Goal: Transaction & Acquisition: Purchase product/service

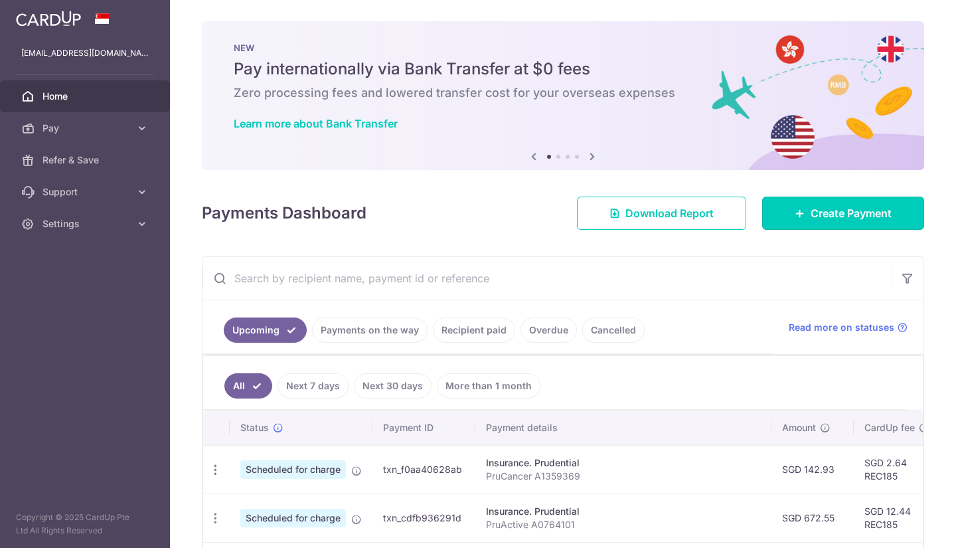
click at [795, 209] on icon at bounding box center [800, 213] width 11 height 11
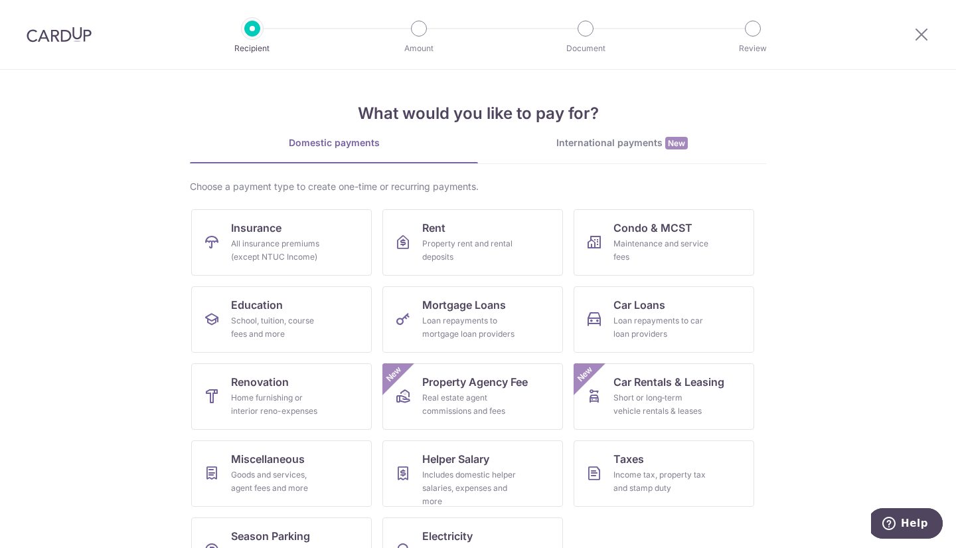
scroll to position [46, 0]
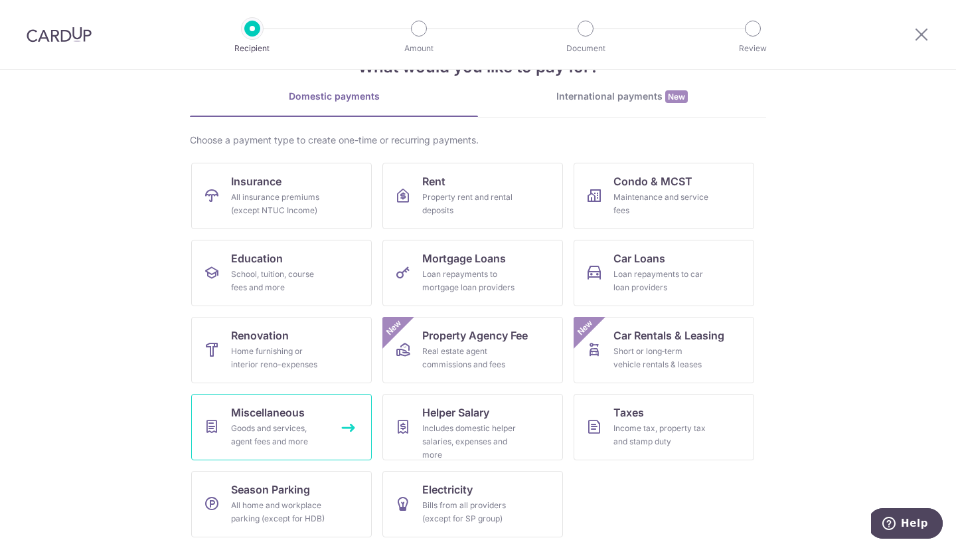
click at [277, 447] on div "Goods and services, agent fees and more" at bounding box center [279, 435] width 96 height 27
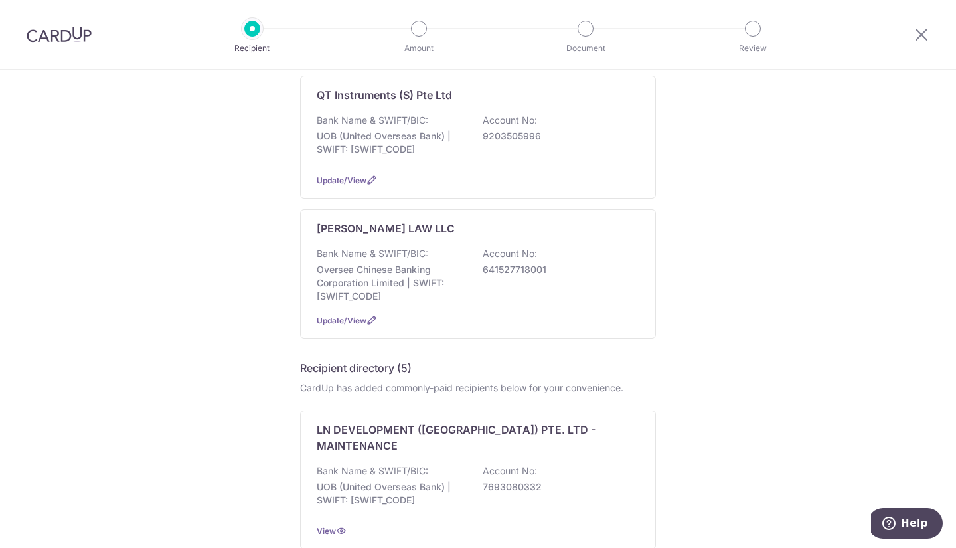
scroll to position [491, 0]
click at [426, 247] on div "Bank Name & SWIFT/BIC: Oversea Chinese Banking Corporation Limited | SWIFT: OCB…" at bounding box center [478, 274] width 323 height 56
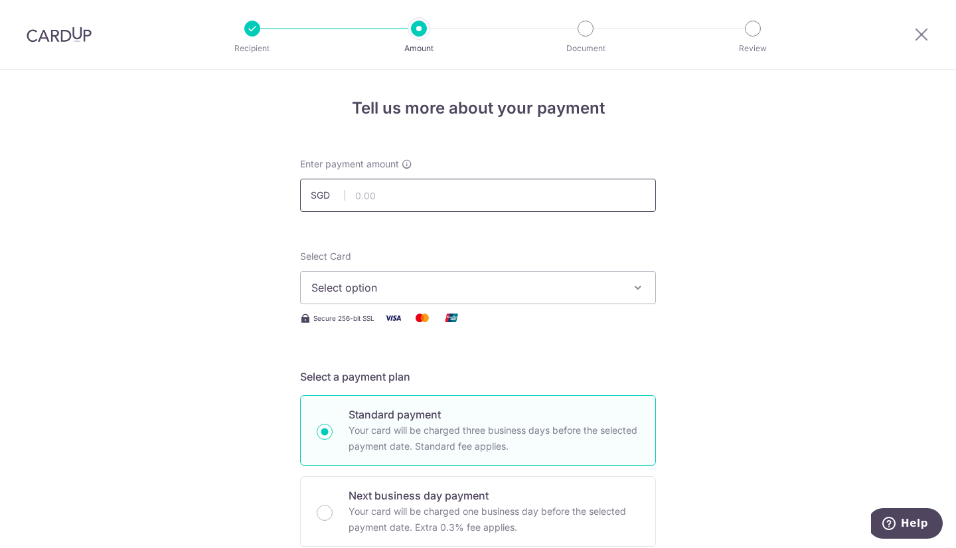
click at [430, 188] on input "text" at bounding box center [478, 195] width 356 height 33
type input "1,090.00"
click at [623, 278] on button "Select option" at bounding box center [478, 287] width 356 height 33
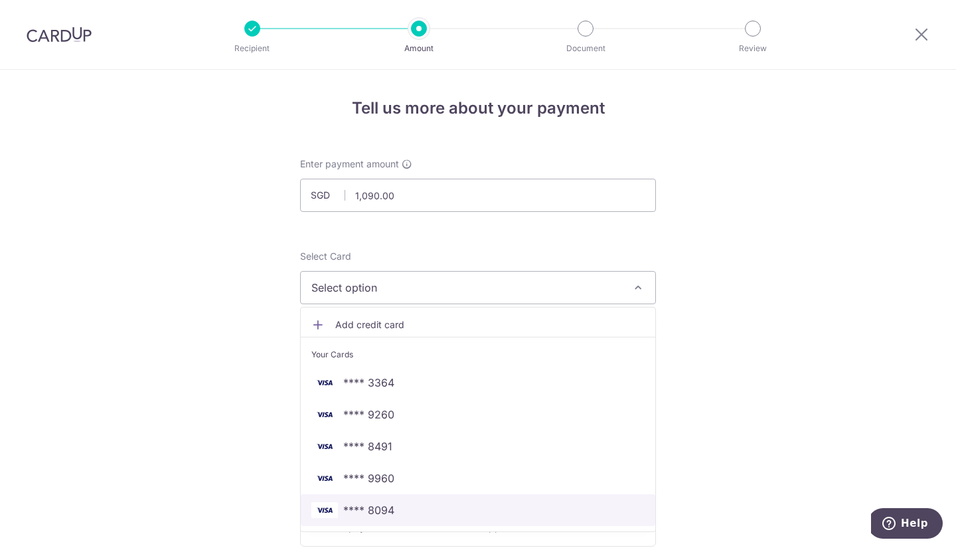
click at [439, 505] on span "**** 8094" at bounding box center [477, 510] width 333 height 16
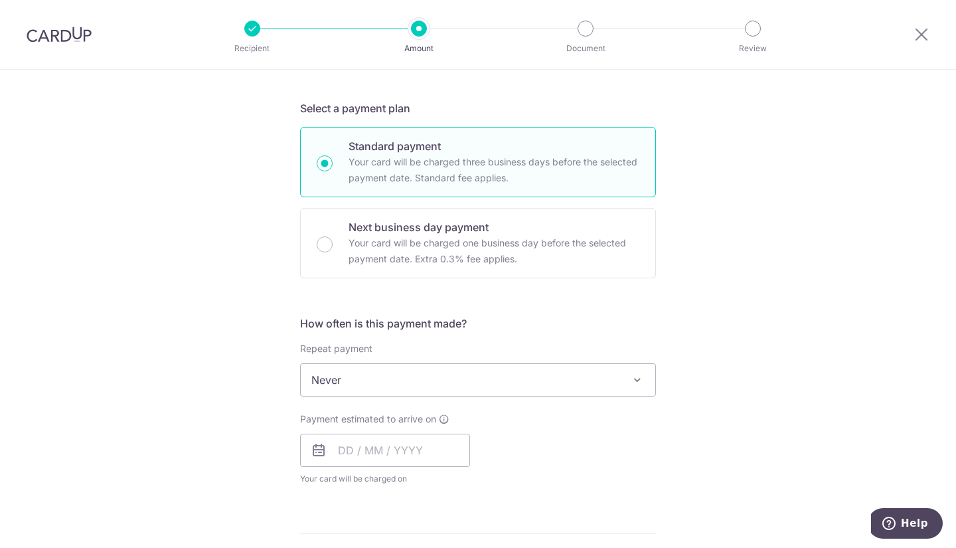
scroll to position [269, 0]
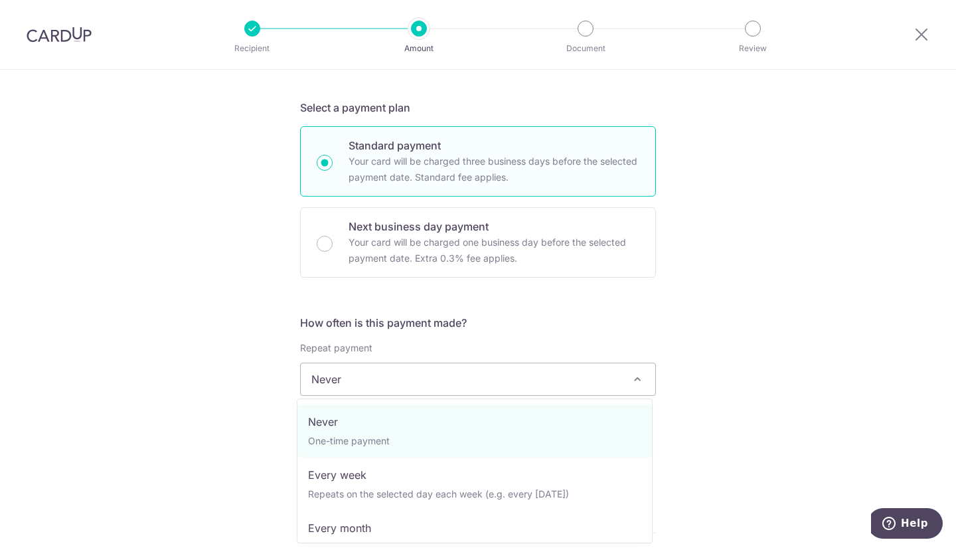
click at [434, 383] on span "Never" at bounding box center [478, 379] width 355 height 32
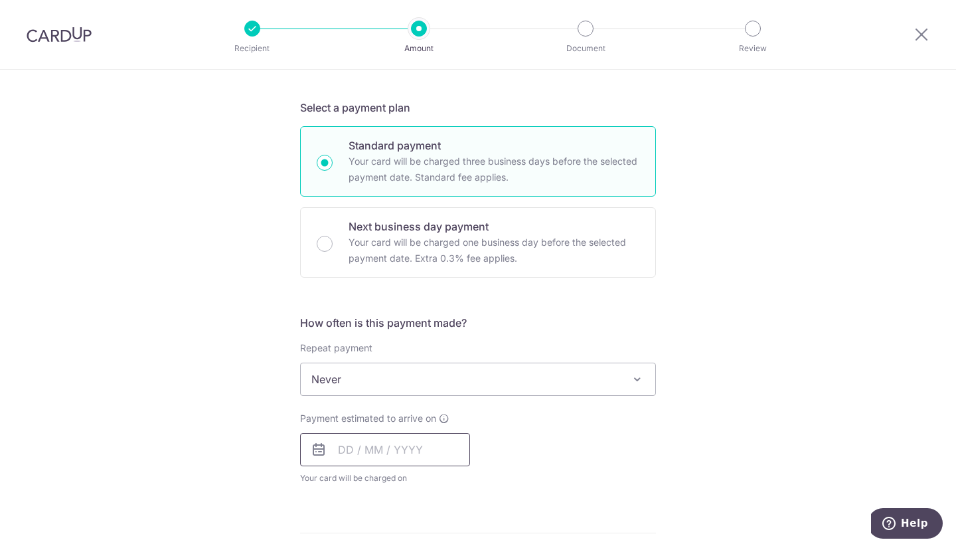
click at [367, 453] on input "text" at bounding box center [385, 449] width 170 height 33
click at [780, 236] on div "Tell us more about your payment Enter payment amount SGD 1,090.00 1090.00 Selec…" at bounding box center [478, 401] width 956 height 1201
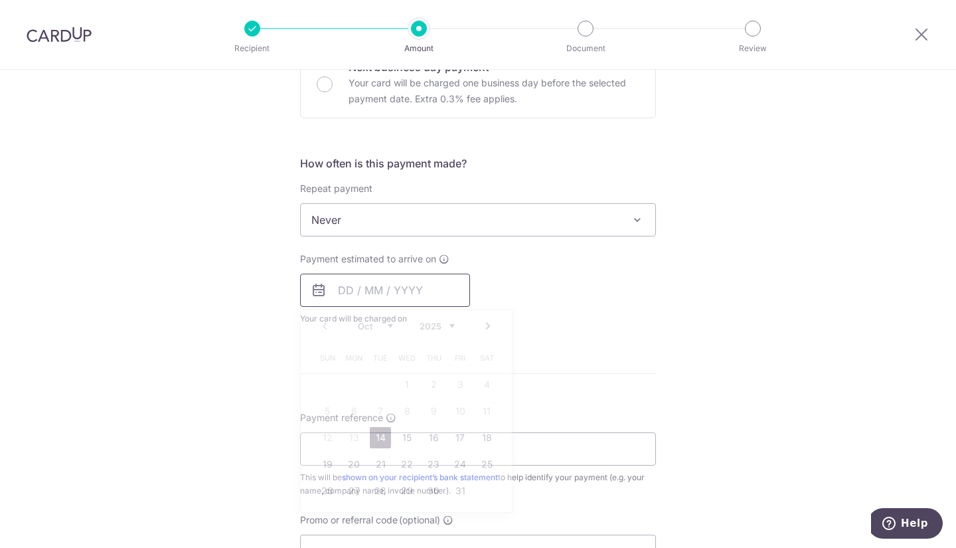
click at [371, 283] on input "text" at bounding box center [385, 290] width 170 height 33
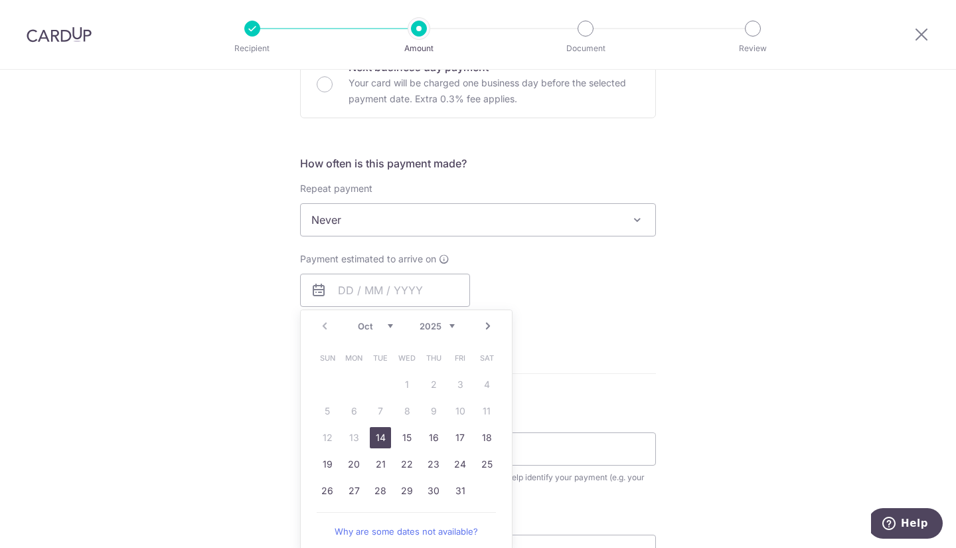
click at [377, 437] on link "14" at bounding box center [380, 437] width 21 height 21
type input "[DATE]"
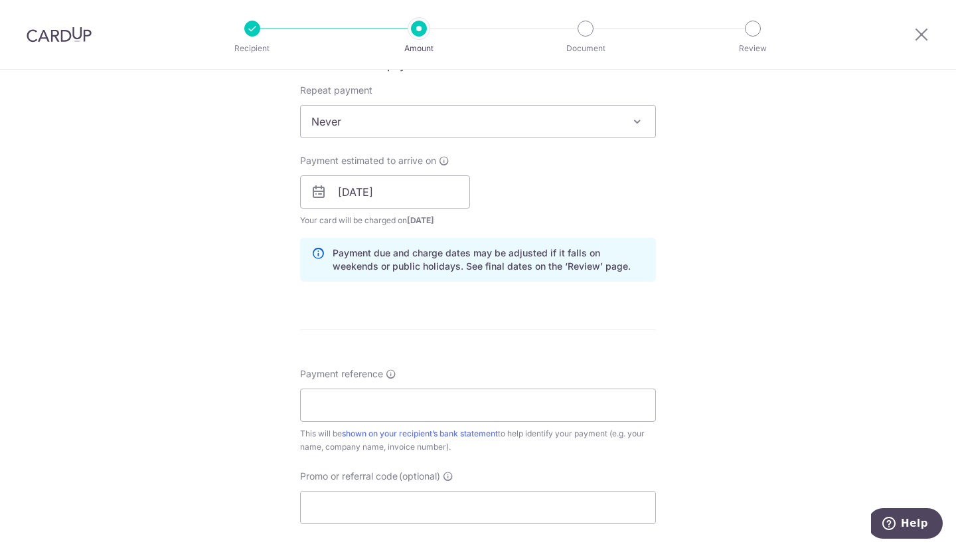
scroll to position [527, 0]
click at [421, 404] on input "Payment reference" at bounding box center [478, 404] width 356 height 33
click at [725, 236] on div "Tell us more about your payment Enter payment amount SGD 1,090.00 1090.00 Selec…" at bounding box center [478, 171] width 956 height 1256
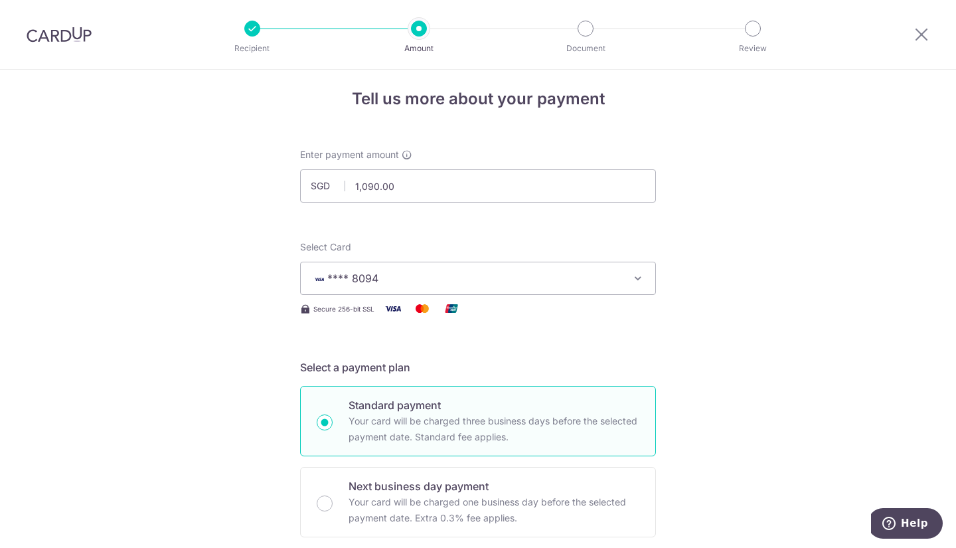
scroll to position [9, 0]
click at [377, 185] on input "1,090.00" at bounding box center [478, 186] width 356 height 33
type input "1,095.00"
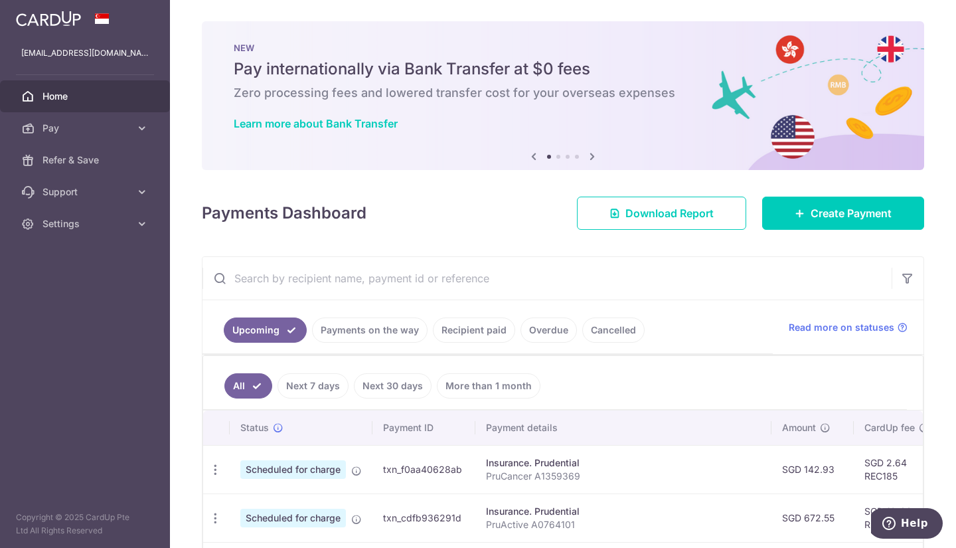
scroll to position [129, 0]
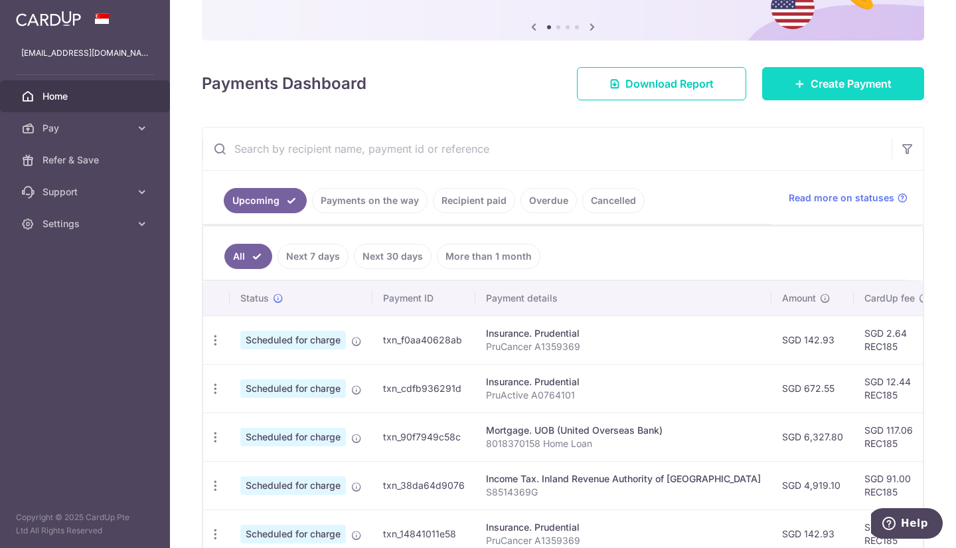
click at [860, 83] on span "Create Payment" at bounding box center [851, 84] width 81 height 16
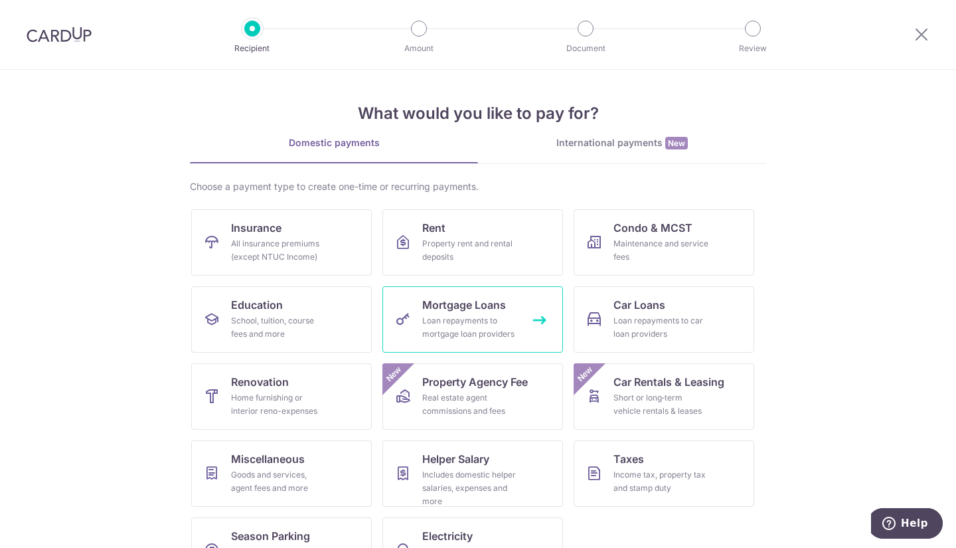
scroll to position [46, 0]
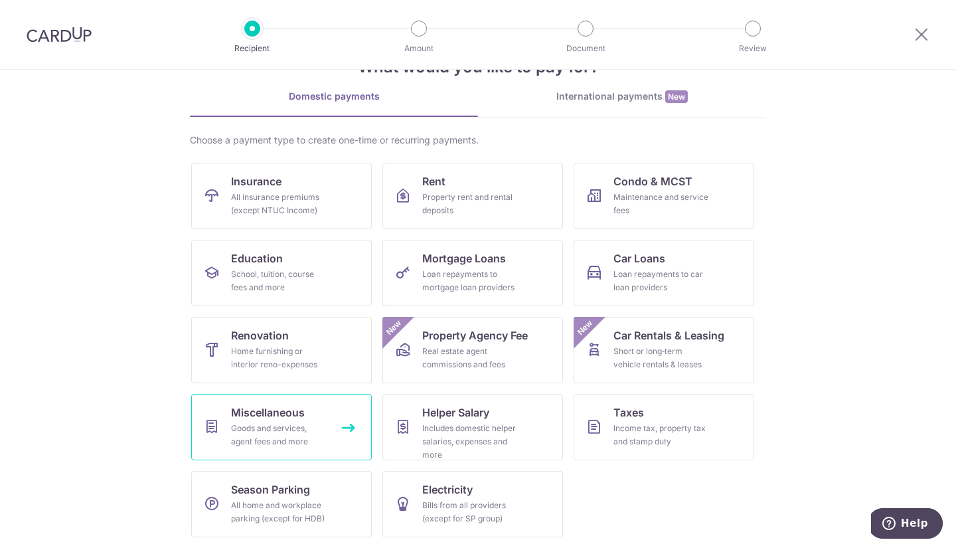
click at [238, 430] on div "Goods and services, agent fees and more" at bounding box center [279, 435] width 96 height 27
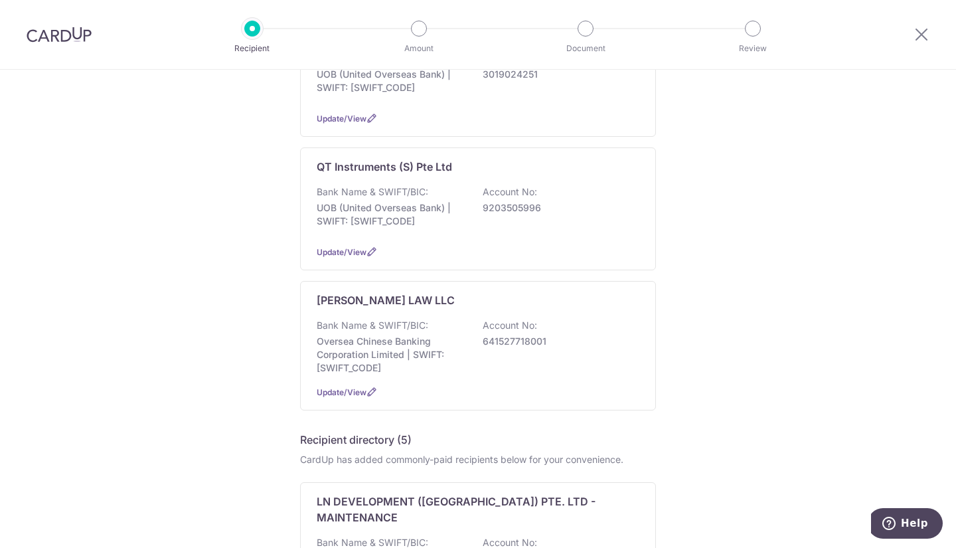
scroll to position [420, 0]
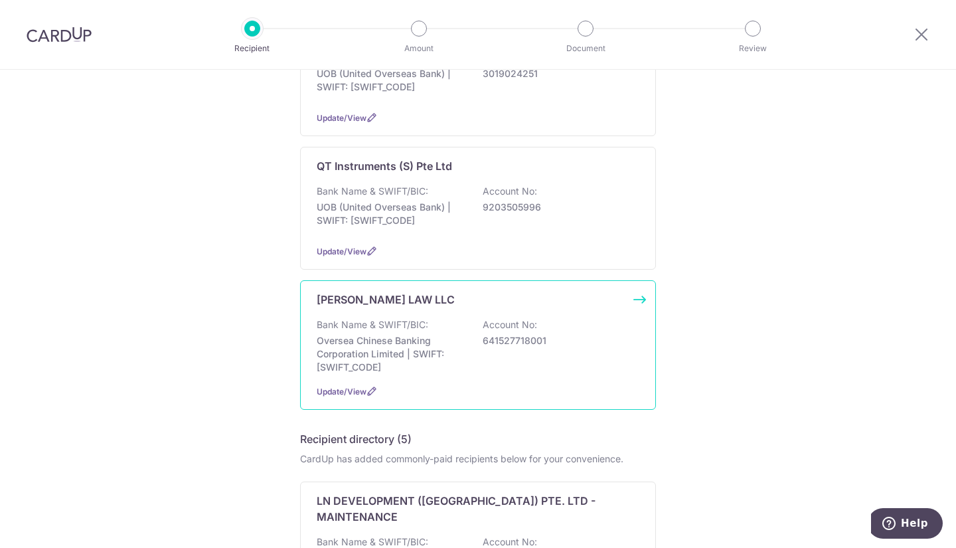
click at [429, 334] on p "Oversea Chinese Banking Corporation Limited | SWIFT: OCBCSGSGXXX" at bounding box center [391, 354] width 149 height 40
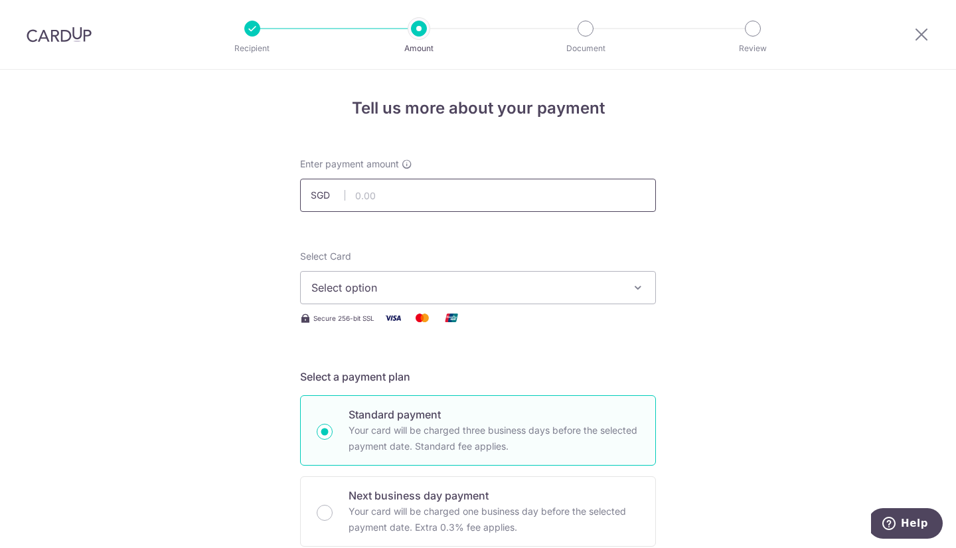
click at [448, 183] on input "text" at bounding box center [478, 195] width 356 height 33
type input "1,095.00"
click at [470, 299] on button "Select option" at bounding box center [478, 287] width 356 height 33
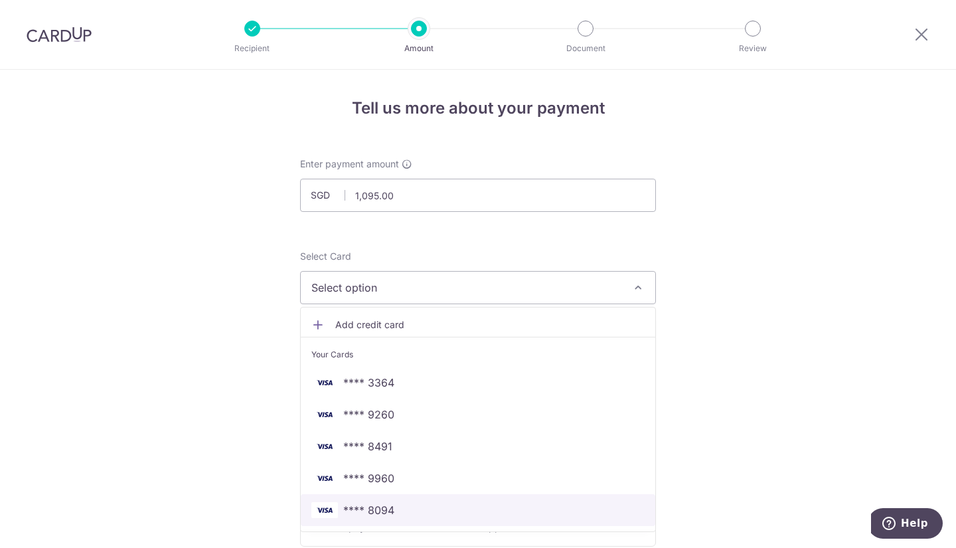
click at [379, 505] on span "**** 8094" at bounding box center [368, 510] width 51 height 16
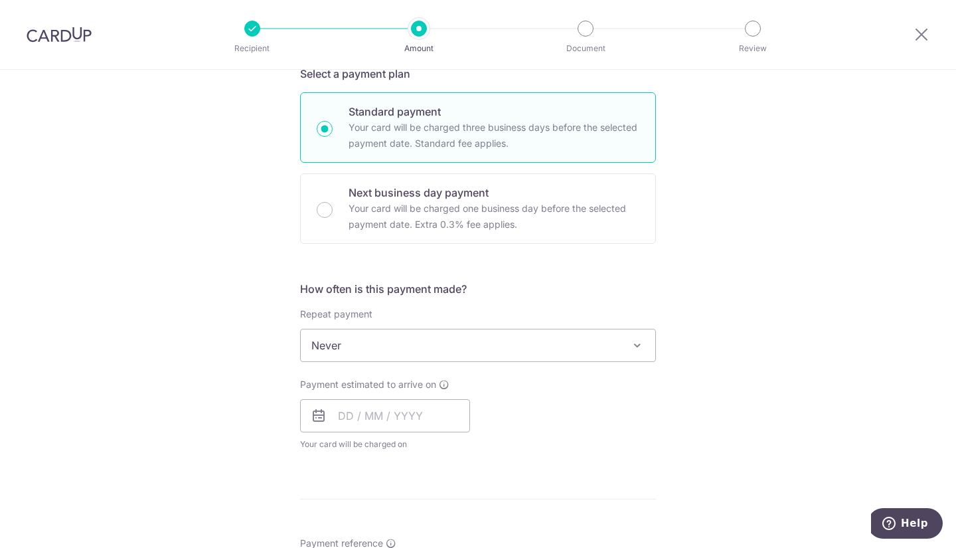
scroll to position [303, 0]
click at [383, 426] on input "text" at bounding box center [385, 414] width 170 height 33
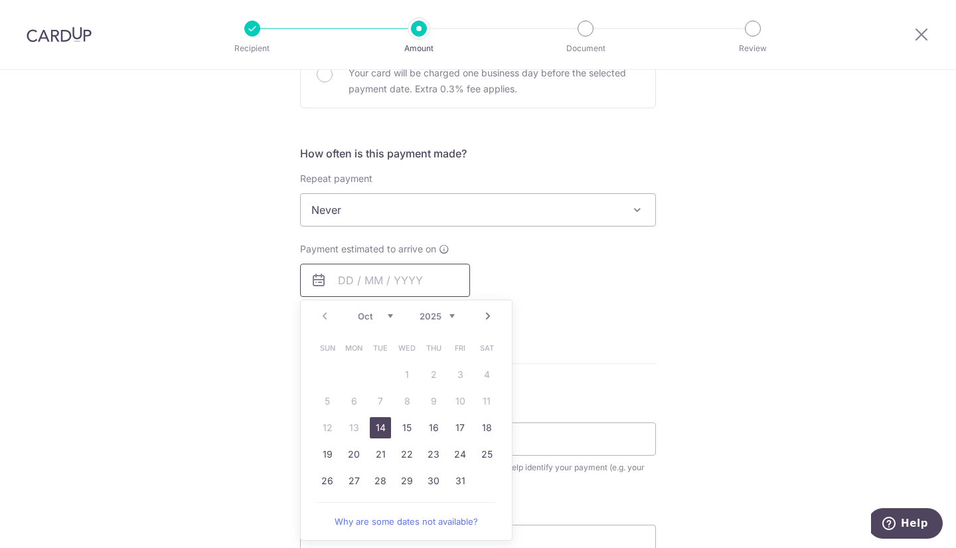
scroll to position [438, 0]
click at [380, 428] on link "14" at bounding box center [380, 427] width 21 height 21
type input "[DATE]"
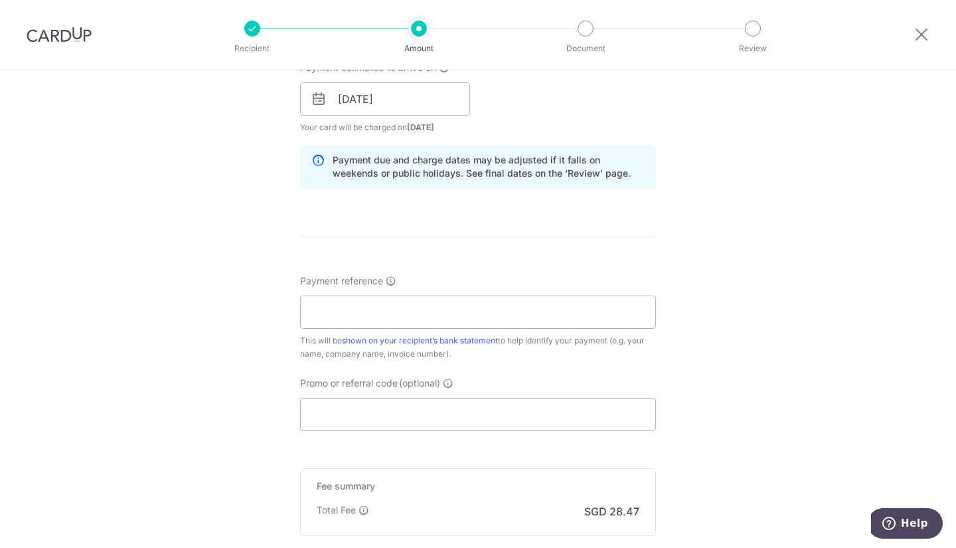
scroll to position [620, 0]
click at [464, 311] on input "Payment reference" at bounding box center [478, 311] width 356 height 33
click at [474, 312] on input "Payment reference" at bounding box center [478, 311] width 356 height 33
paste input "2025/96446"
click at [340, 306] on input "2025/96446" at bounding box center [478, 311] width 356 height 33
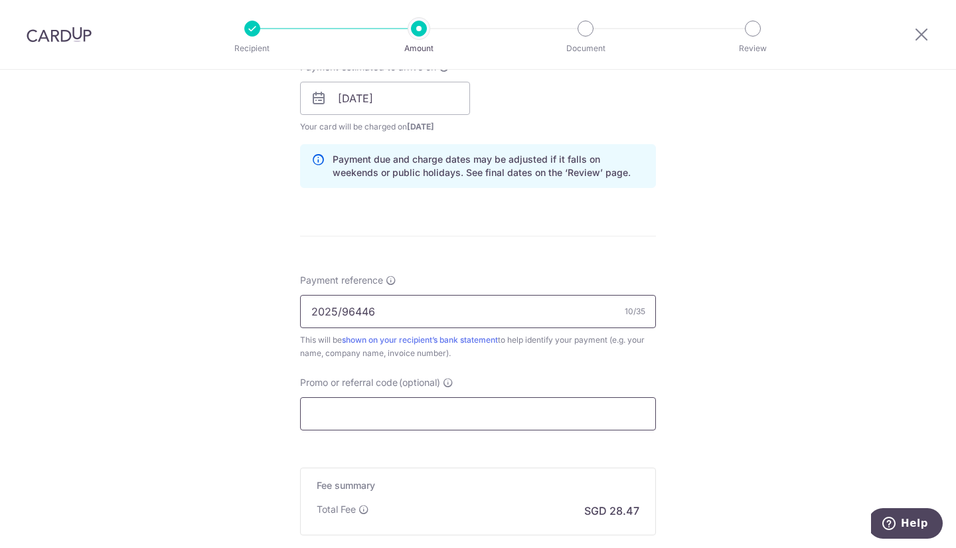
type input "2025/96446"
click at [359, 408] on input "Promo or referral code (optional)" at bounding box center [478, 413] width 356 height 33
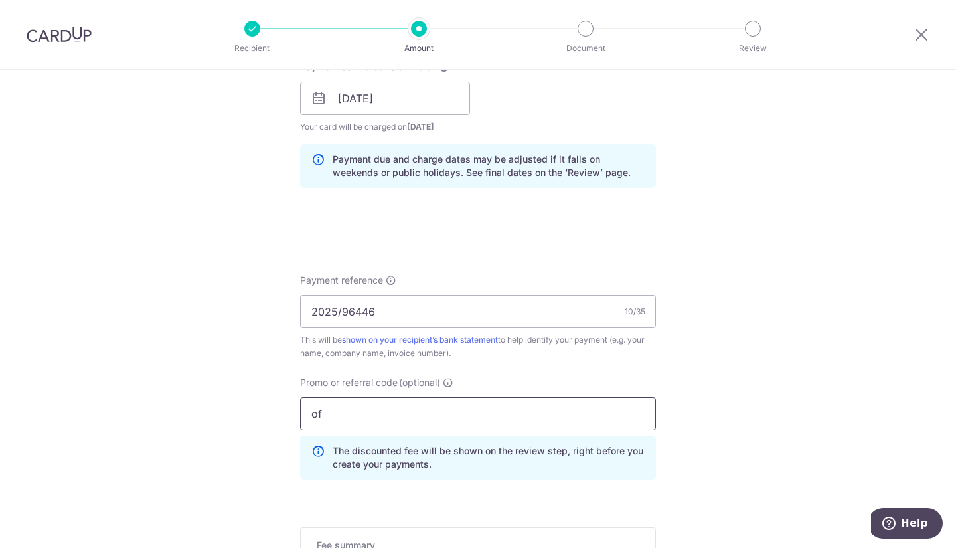
type input "o"
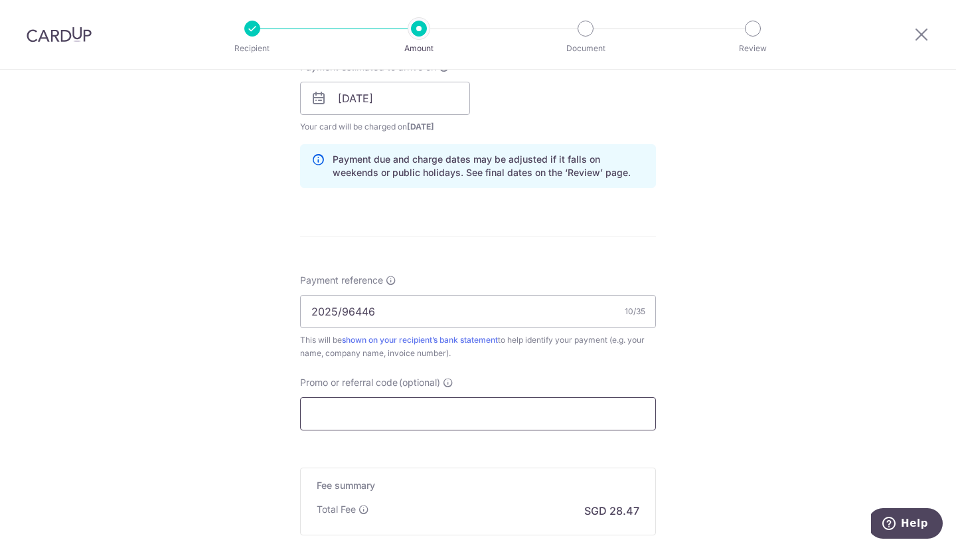
type input "o"
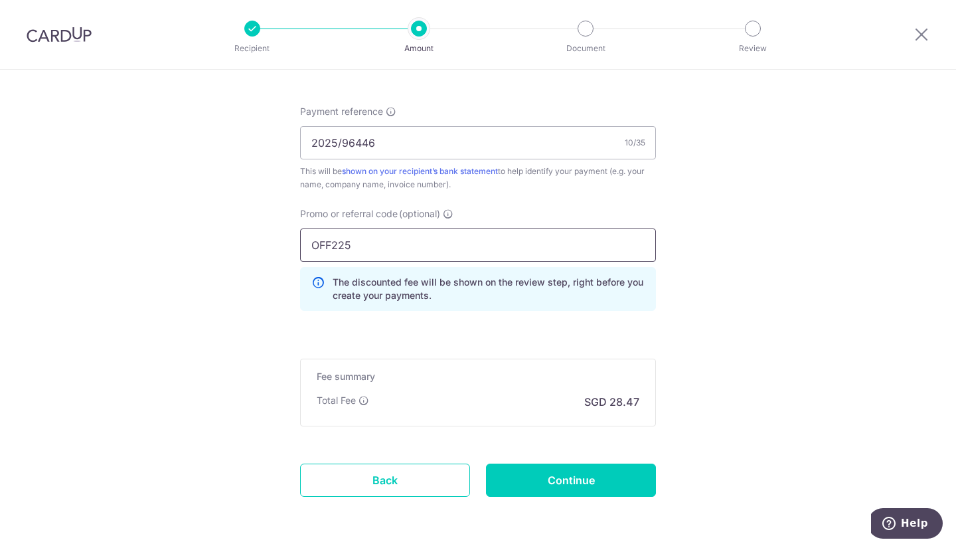
scroll to position [790, 0]
type input "OFF225"
click at [564, 487] on input "Continue" at bounding box center [571, 479] width 170 height 33
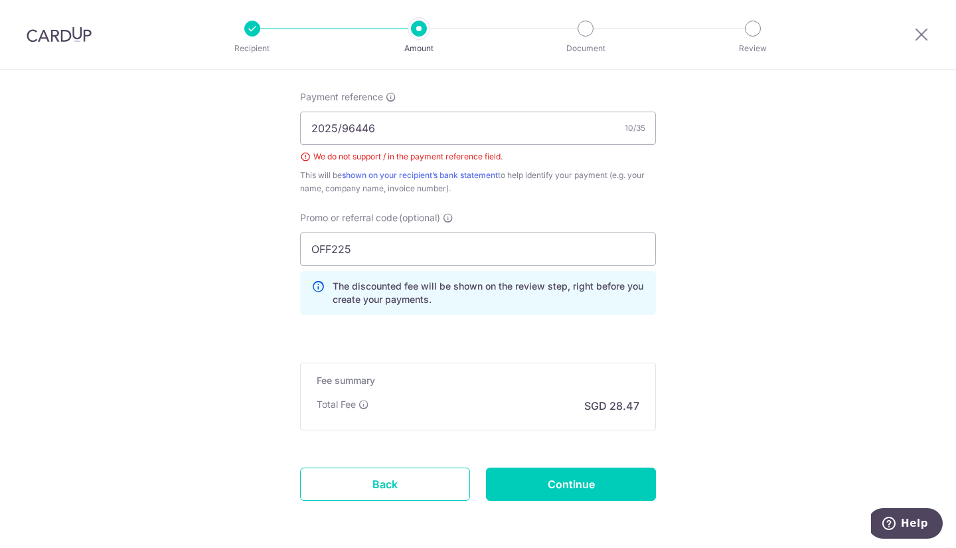
scroll to position [742, 0]
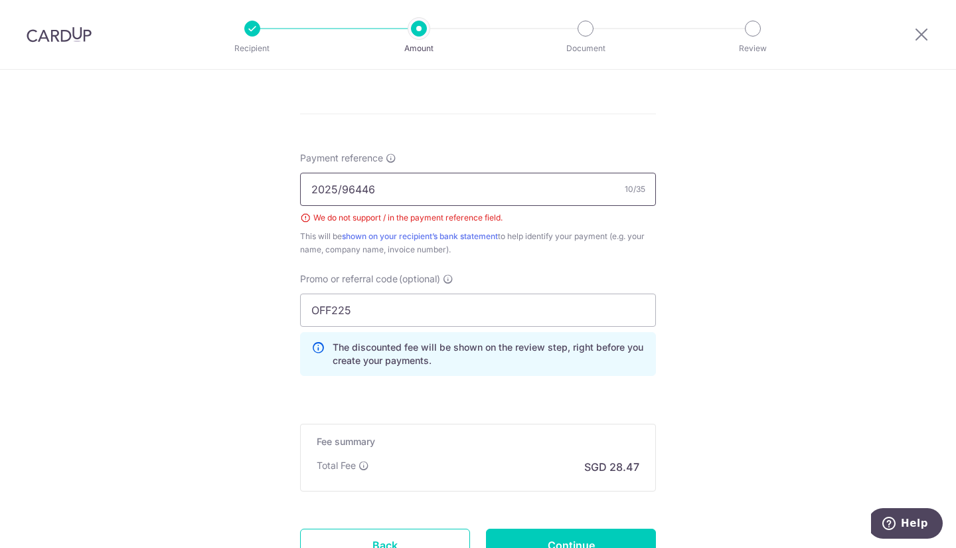
click at [339, 189] on input "2025/96446" at bounding box center [478, 189] width 356 height 33
type input "202596446"
click at [525, 539] on input "Continue" at bounding box center [571, 545] width 170 height 33
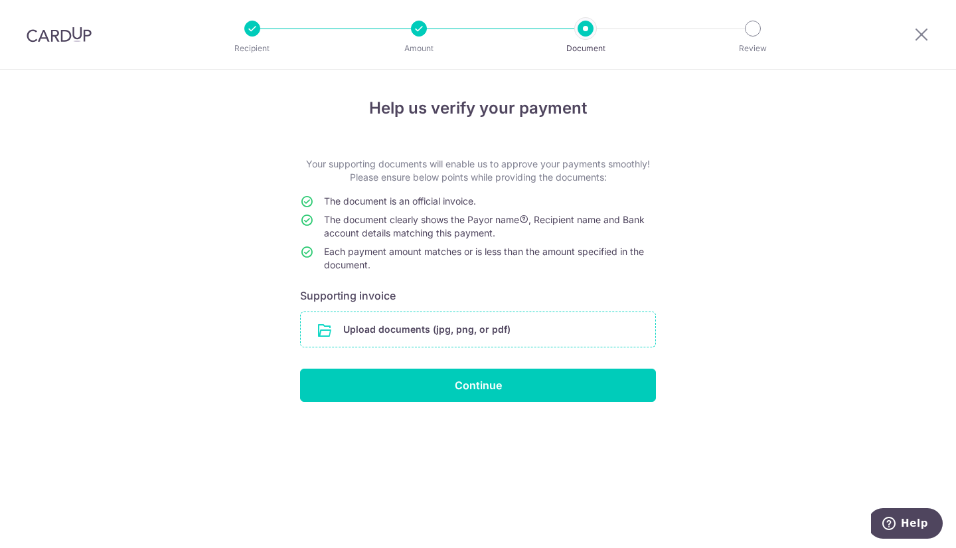
click at [483, 325] on input "file" at bounding box center [478, 329] width 355 height 35
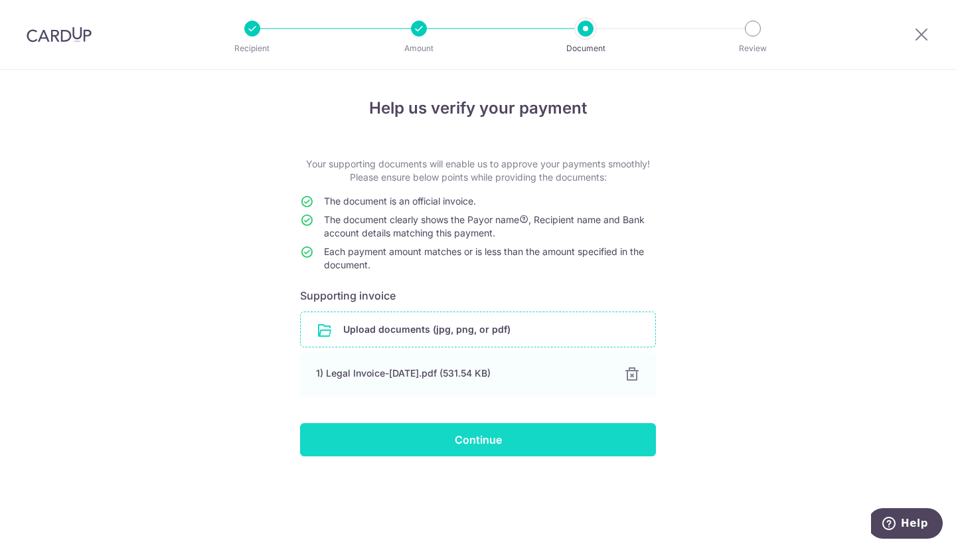
click at [444, 442] on input "Continue" at bounding box center [478, 439] width 356 height 33
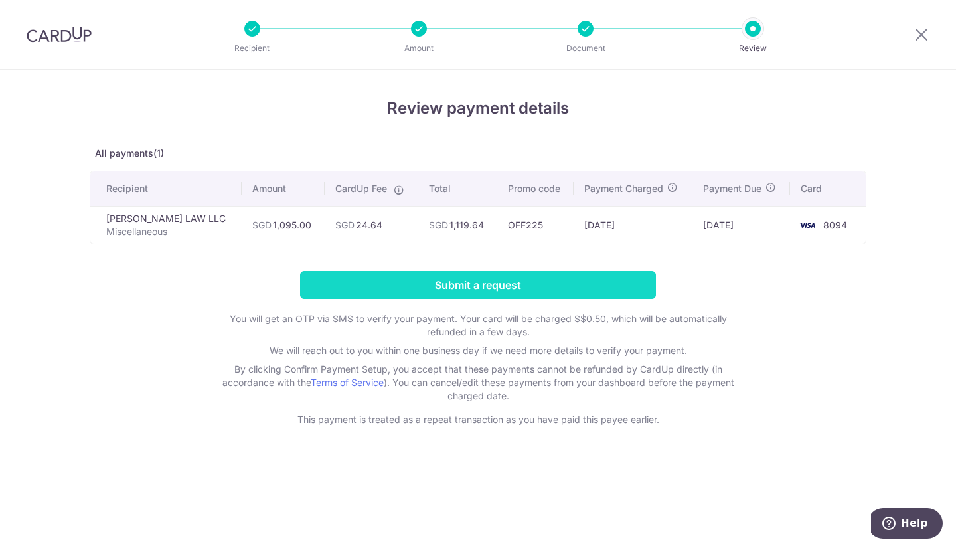
click at [593, 285] on input "Submit a request" at bounding box center [478, 285] width 356 height 28
